Goal: Information Seeking & Learning: Learn about a topic

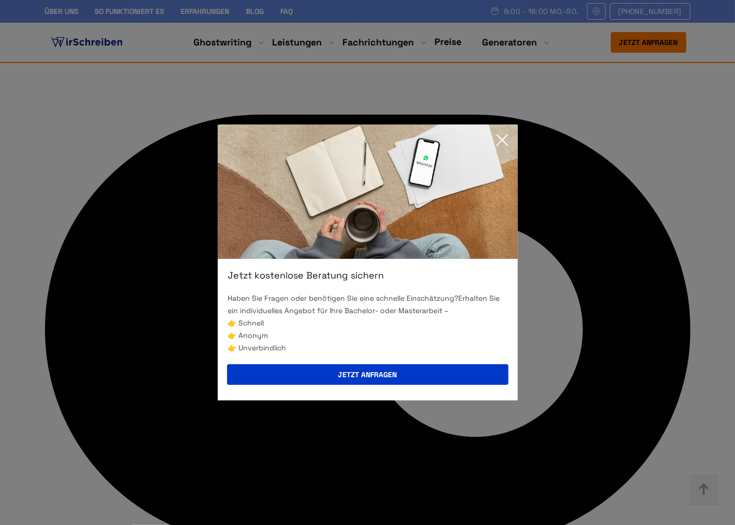
scroll to position [4097, 0]
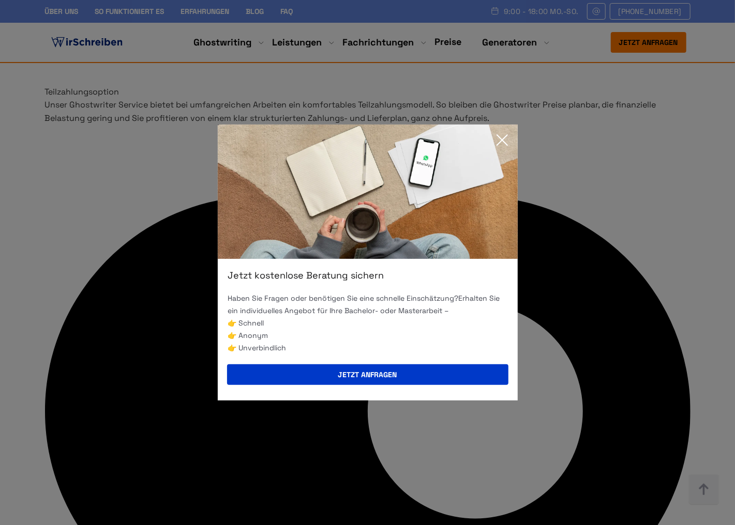
click at [495, 142] on icon at bounding box center [502, 140] width 21 height 21
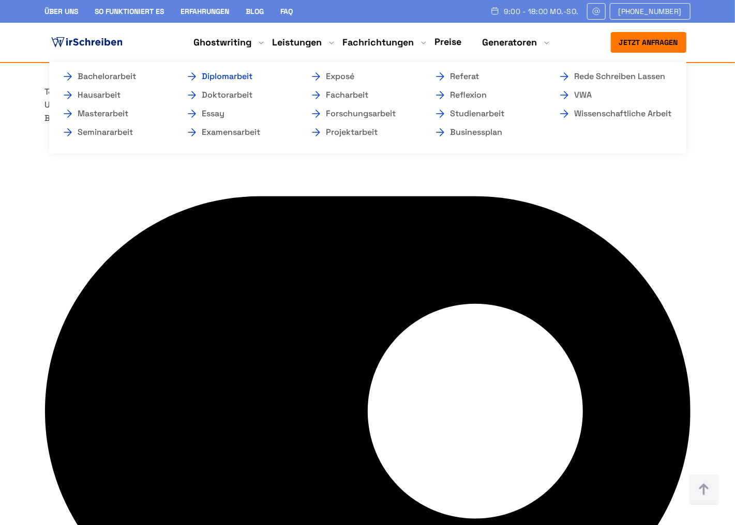
click at [206, 74] on link "Diplomarbeit" at bounding box center [237, 76] width 103 height 12
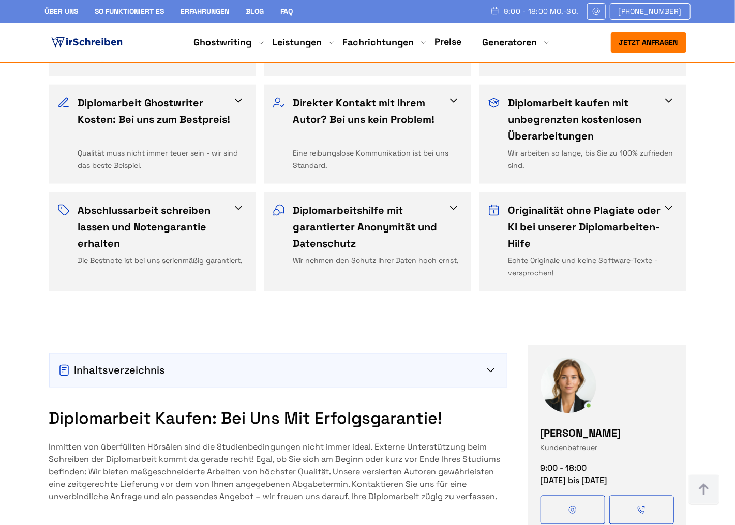
scroll to position [743, 0]
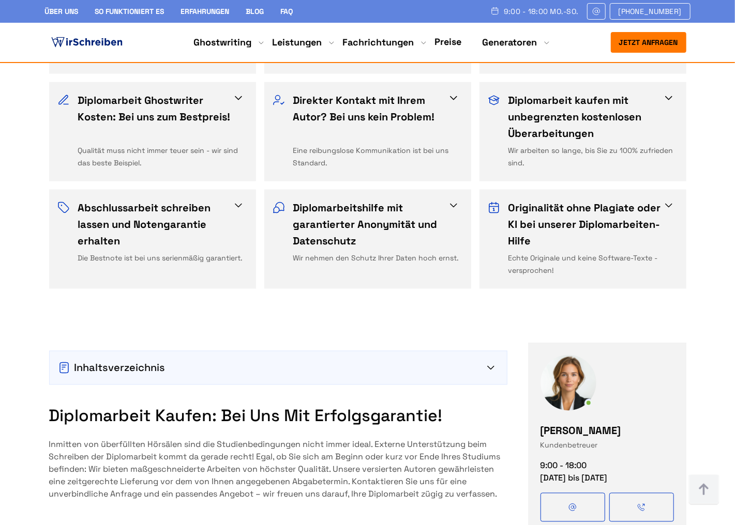
click at [147, 360] on div "Inhaltsverzeichnis" at bounding box center [278, 368] width 440 height 17
click at [507, 352] on div "Inhaltsverzeichnis" at bounding box center [278, 368] width 457 height 33
click at [494, 366] on icon at bounding box center [490, 368] width 7 height 4
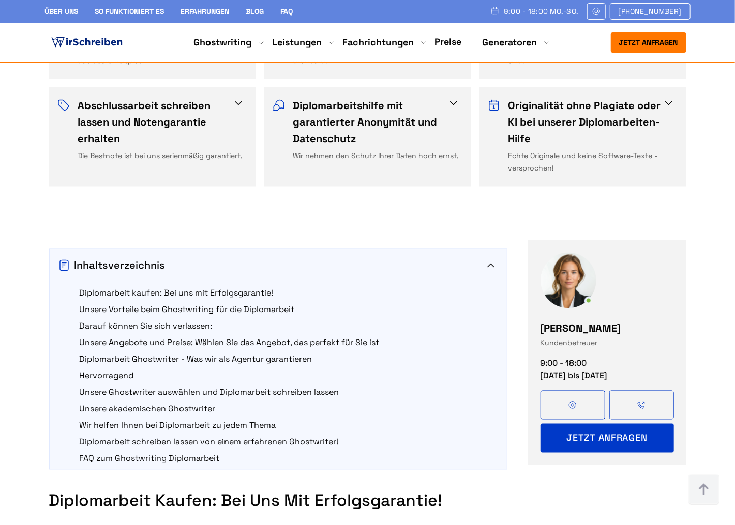
scroll to position [847, 0]
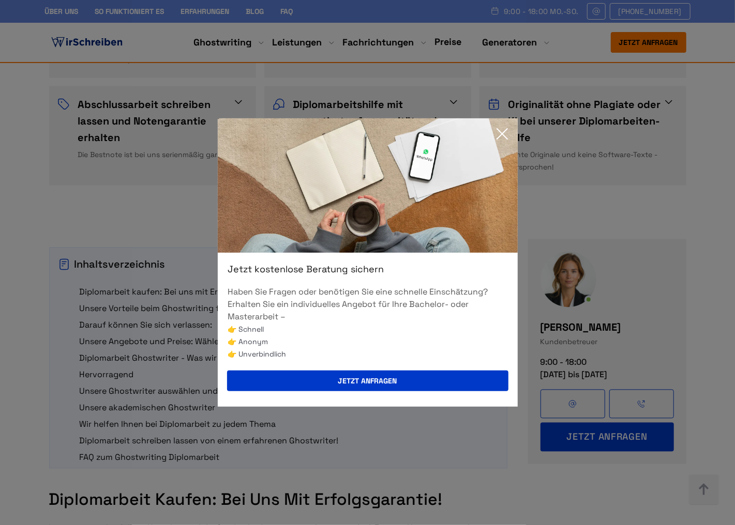
click at [500, 130] on icon at bounding box center [502, 134] width 21 height 21
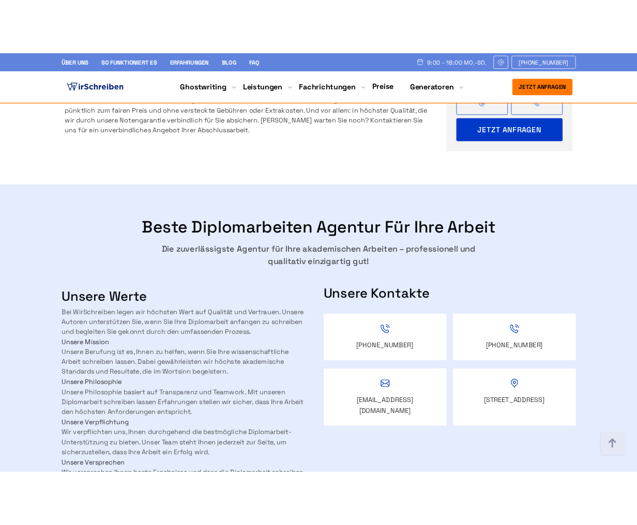
scroll to position [1486, 0]
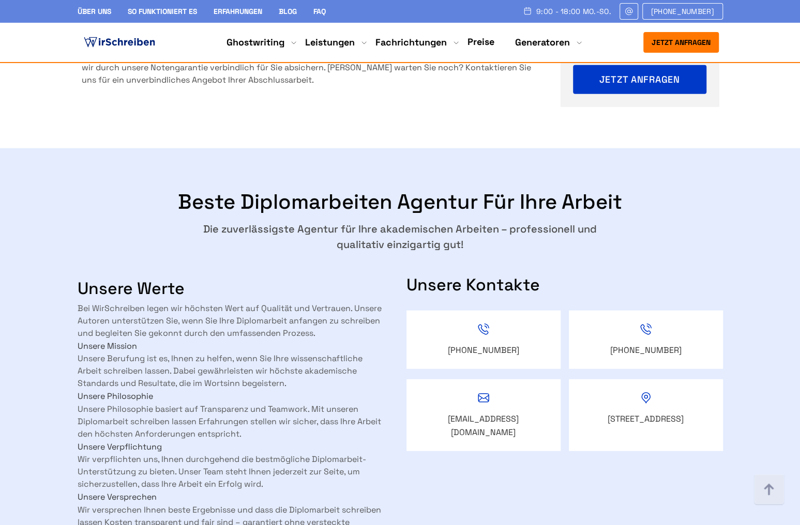
click at [169, 278] on h3 "Unsere Werte" at bounding box center [232, 288] width 308 height 21
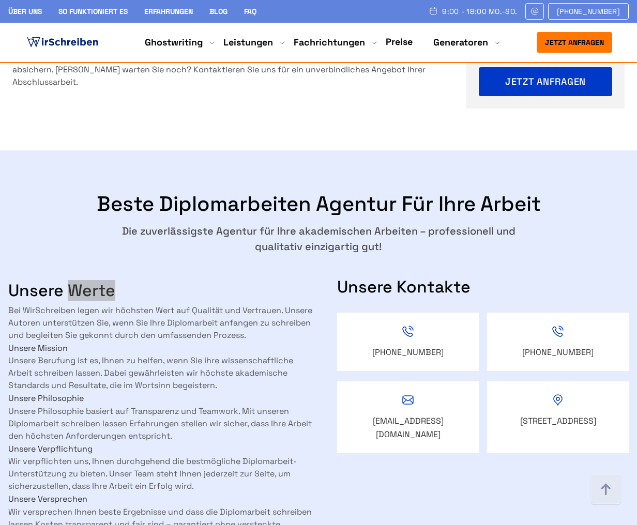
scroll to position [1456, 0]
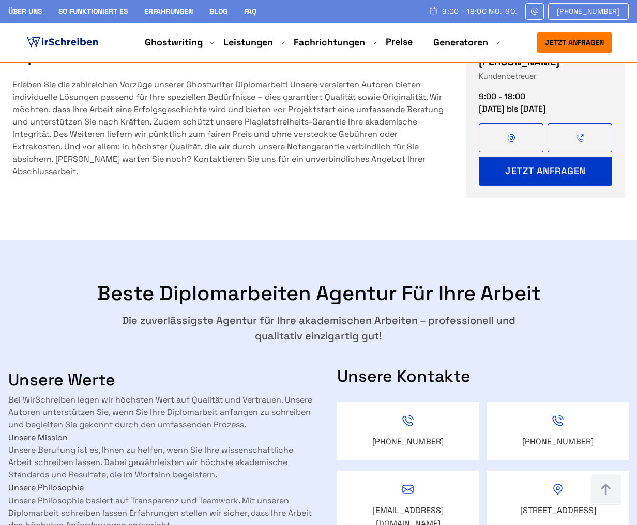
click at [270, 281] on h2 "Beste Diplomarbeiten Agentur für Ihre Arbeit" at bounding box center [318, 293] width 620 height 25
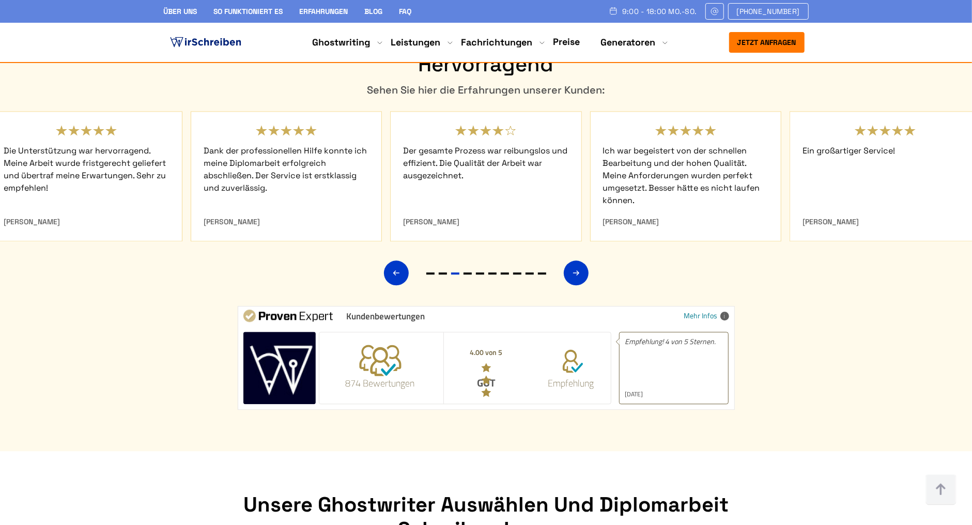
scroll to position [4755, 0]
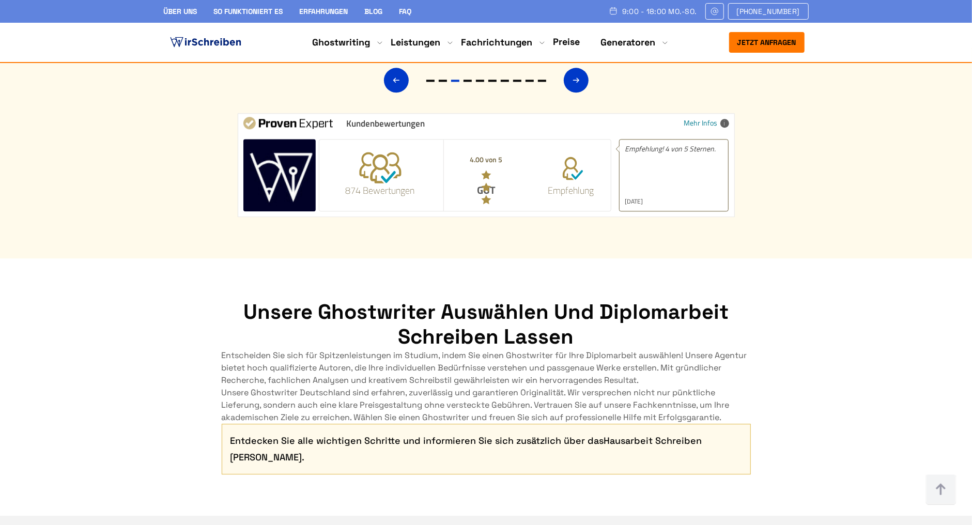
click at [480, 424] on blockquote "Entdecken Sie alle wichtigen Schritte und informieren Sie sich zusätzlich über …" at bounding box center [486, 449] width 529 height 51
click at [480, 433] on p "Entdecken Sie alle wichtigen Schritte und informieren Sie sich zusätzlich über …" at bounding box center [487, 449] width 512 height 33
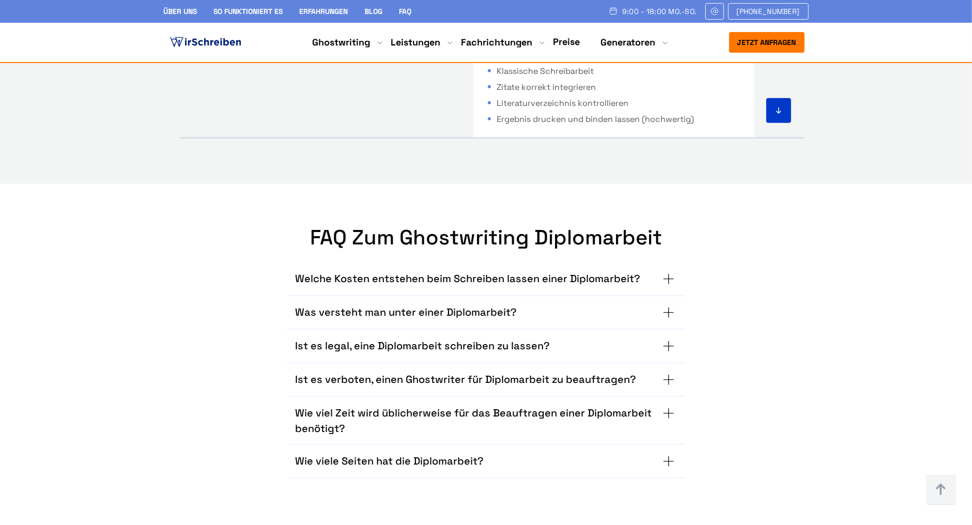
scroll to position [6503, 0]
click at [478, 303] on h3 "Was versteht man unter einer Diplomarbeit?" at bounding box center [407, 311] width 222 height 17
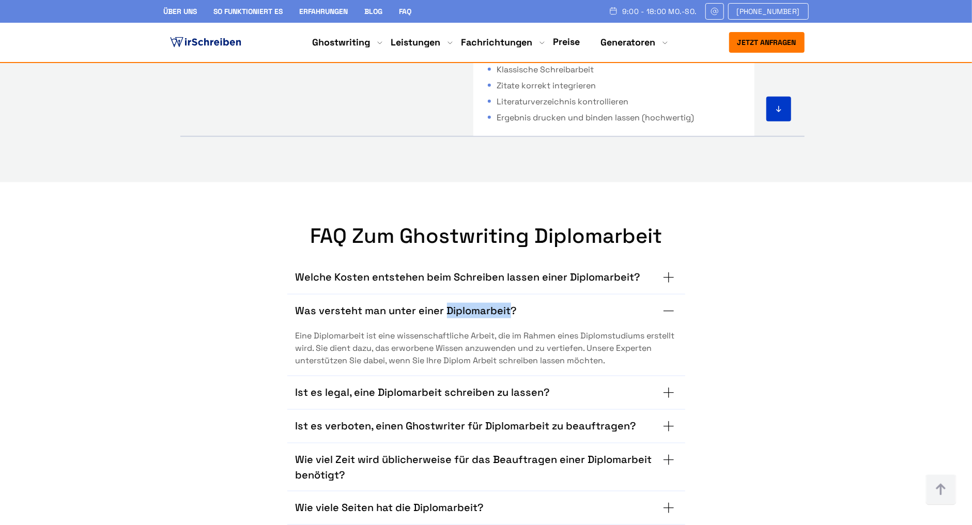
click at [478, 303] on h3 "Was versteht man unter einer Diplomarbeit?" at bounding box center [407, 311] width 222 height 17
